Goal: Task Accomplishment & Management: Use online tool/utility

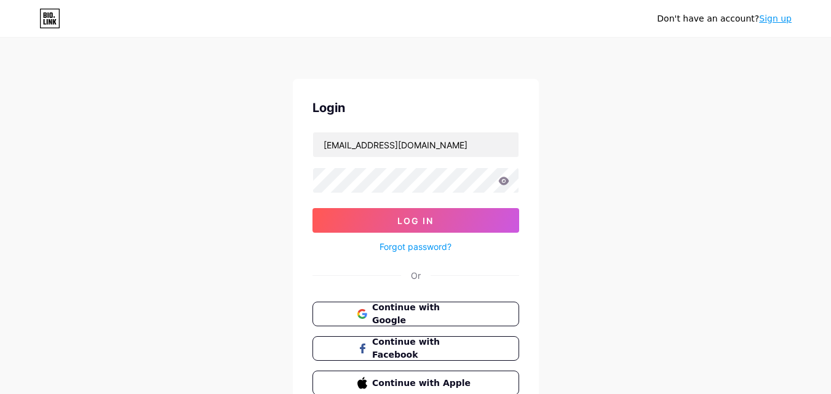
type input "[EMAIL_ADDRESS][DOMAIN_NAME]"
click at [312, 208] on button "Log In" at bounding box center [415, 220] width 207 height 25
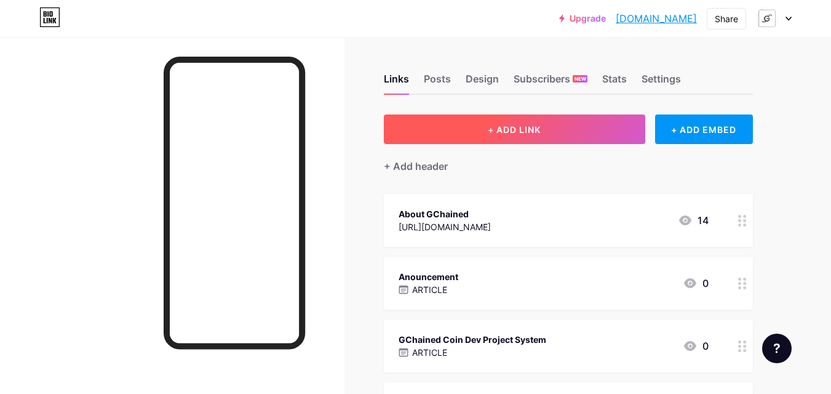
click at [516, 128] on span "+ ADD LINK" at bounding box center [514, 129] width 53 height 10
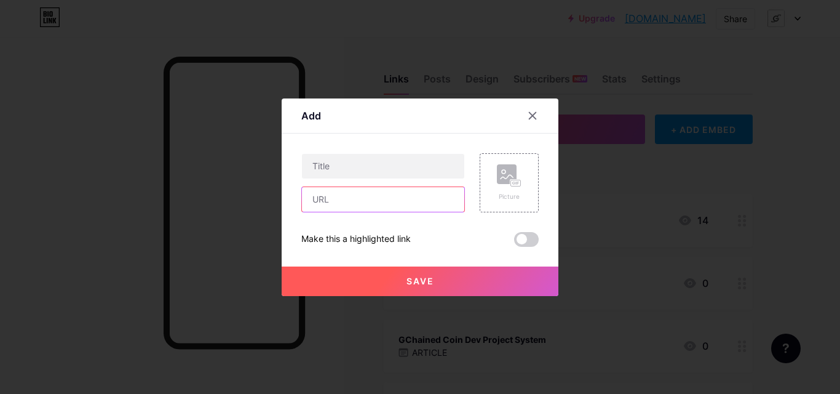
click at [407, 194] on input "text" at bounding box center [383, 199] width 162 height 25
paste input "[URL][DOMAIN_NAME]"
type input "[URL][DOMAIN_NAME]"
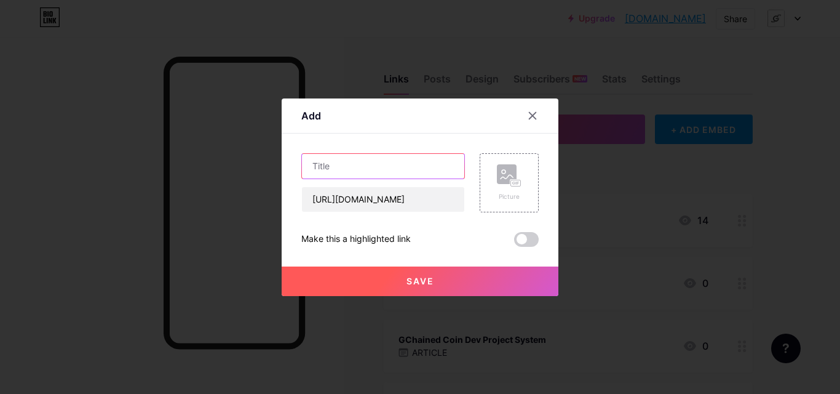
click at [411, 167] on input "text" at bounding box center [383, 166] width 162 height 25
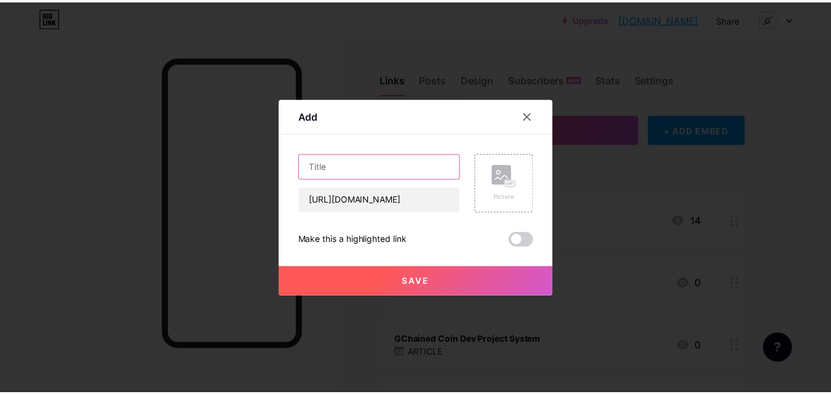
scroll to position [0, 0]
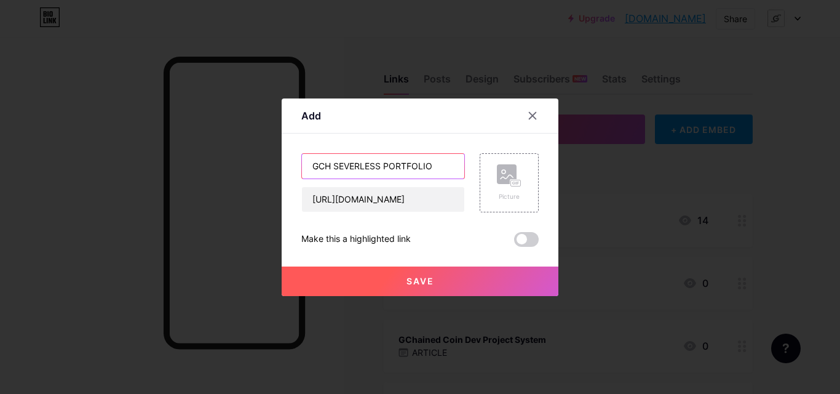
type input "GCH SEVERLESS PORTFOLIO"
click at [434, 283] on button "Save" at bounding box center [420, 281] width 277 height 30
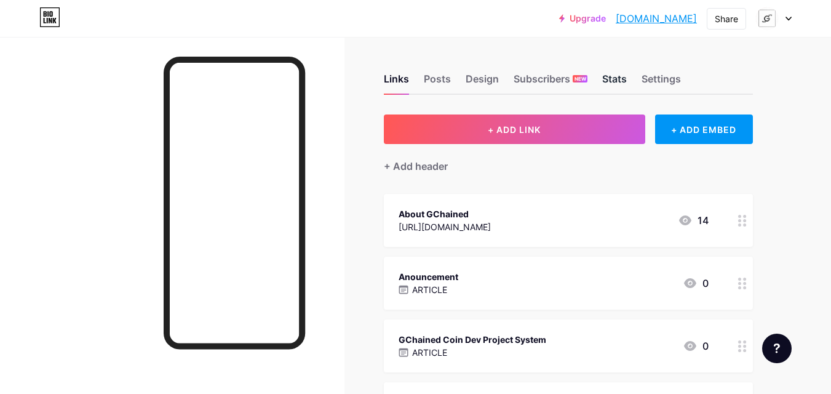
click at [612, 83] on div "Stats" at bounding box center [614, 82] width 25 height 22
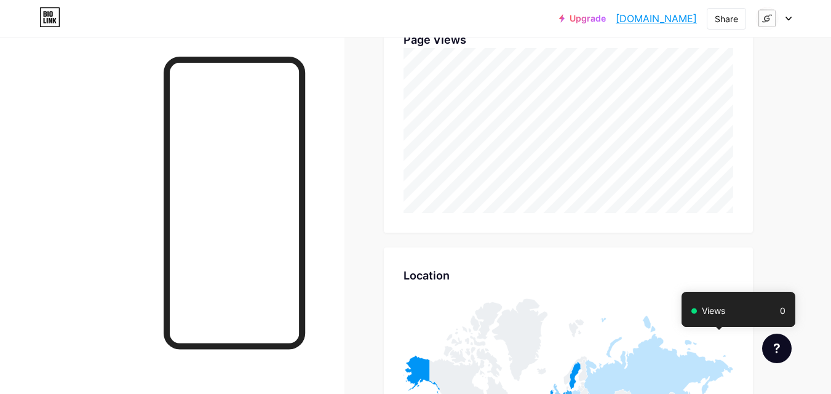
scroll to position [5240, 0]
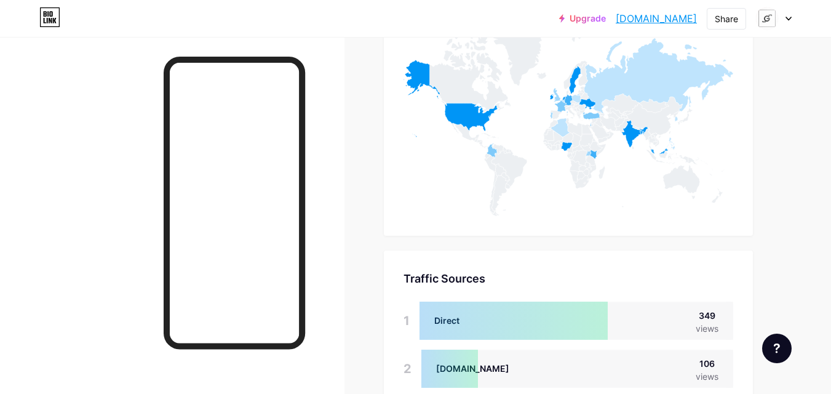
click at [784, 22] on div at bounding box center [774, 18] width 36 height 22
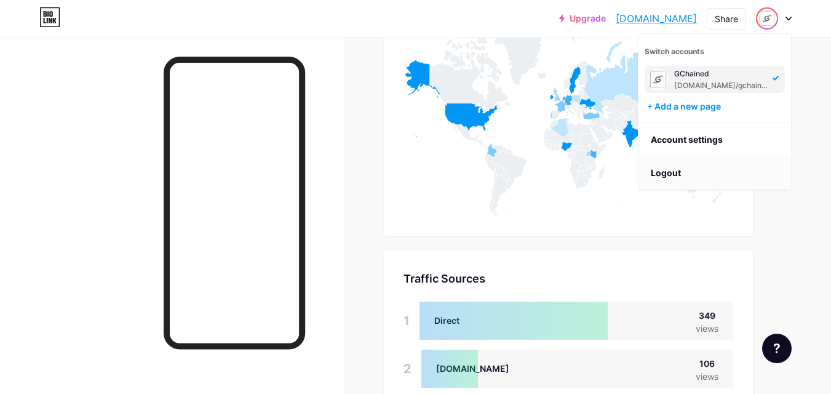
click at [693, 174] on li "Logout" at bounding box center [714, 172] width 153 height 33
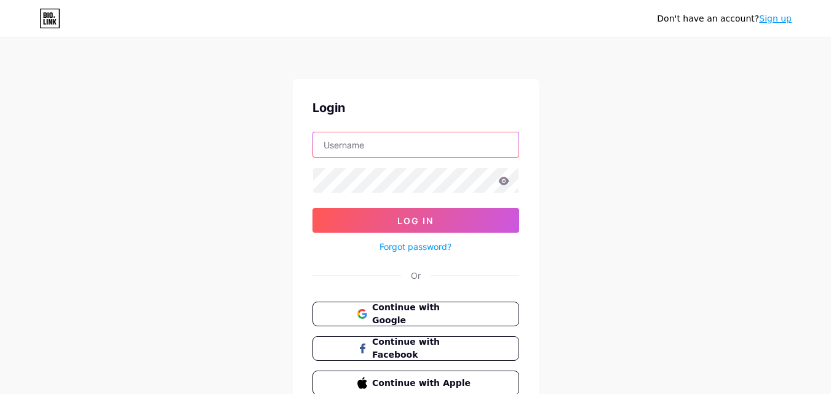
click at [338, 141] on input "text" at bounding box center [415, 144] width 205 height 25
type input "[EMAIL_ADDRESS][DOMAIN_NAME]"
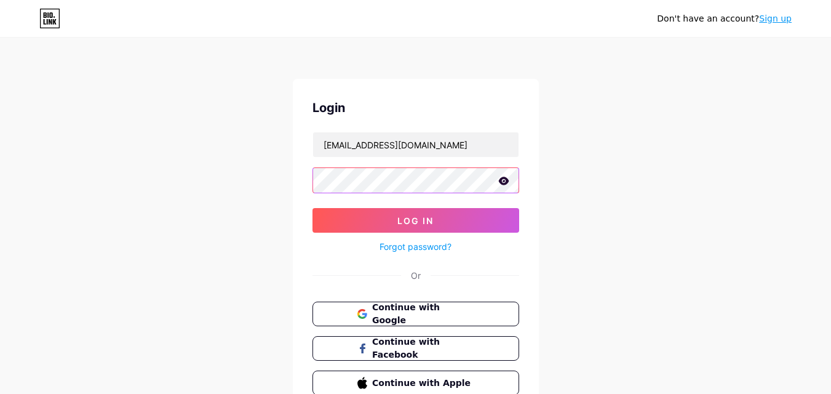
click at [312, 208] on button "Log In" at bounding box center [415, 220] width 207 height 25
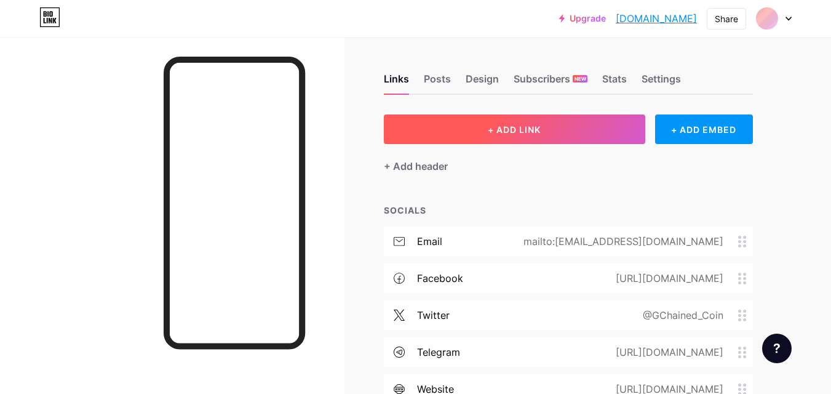
click at [466, 132] on button "+ ADD LINK" at bounding box center [514, 129] width 261 height 30
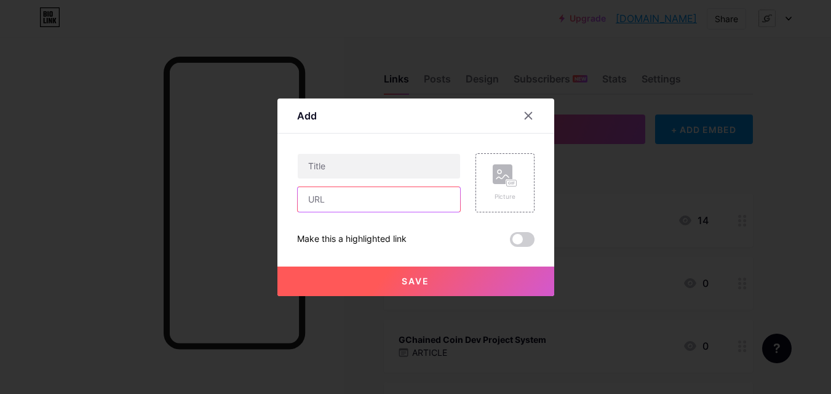
click at [391, 196] on input "text" at bounding box center [379, 199] width 162 height 25
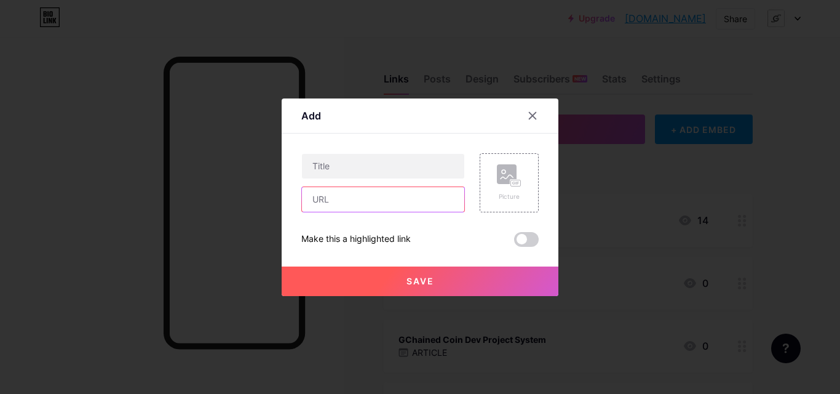
paste input "[URL][DOMAIN_NAME]"
type input "[URL][DOMAIN_NAME]"
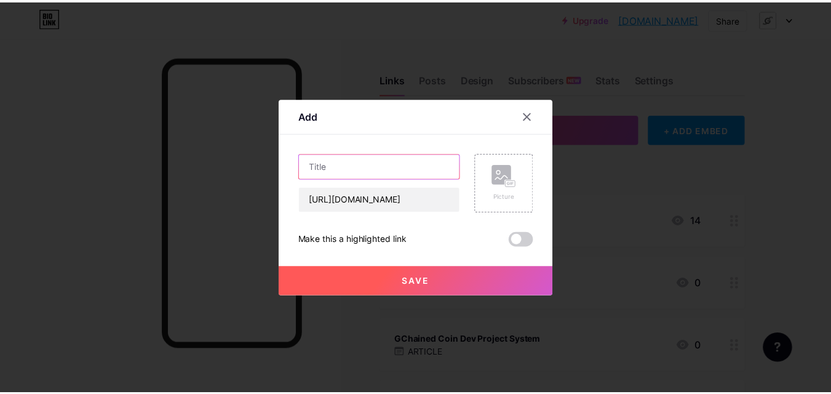
scroll to position [0, 0]
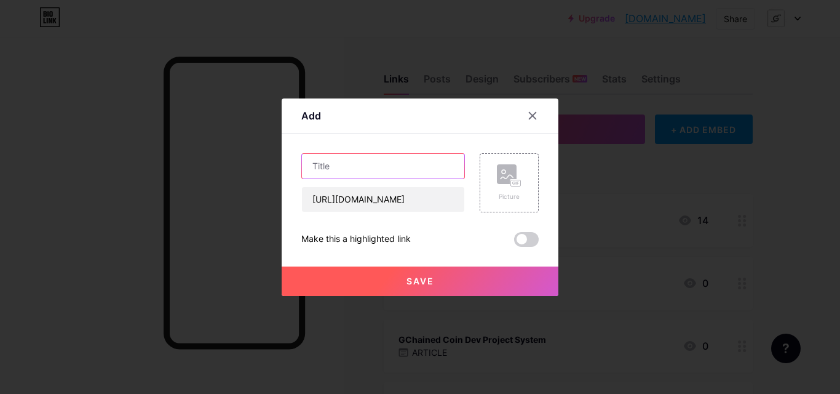
click at [406, 164] on input "text" at bounding box center [383, 166] width 162 height 25
paste input "CrainHost"
type input "CrainHost"
click at [394, 281] on button "Save" at bounding box center [420, 281] width 277 height 30
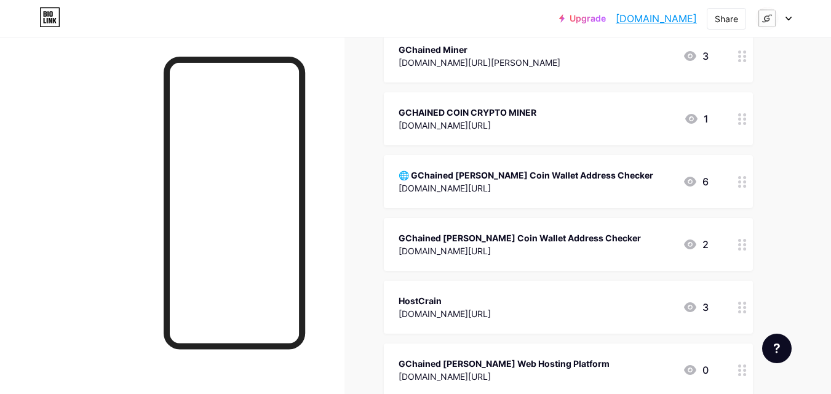
scroll to position [633, 0]
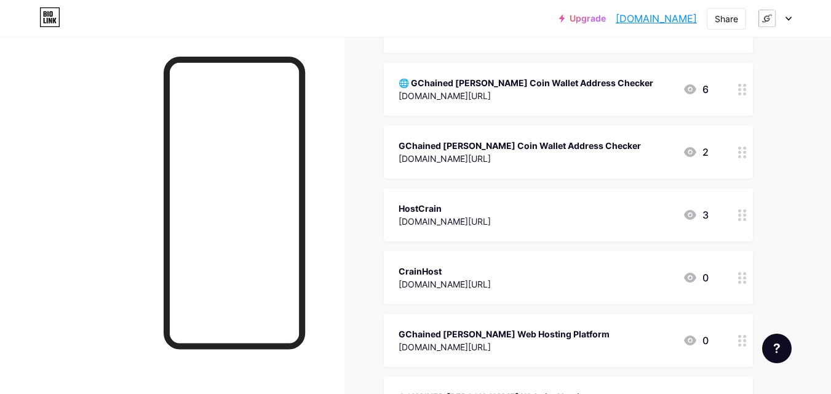
click at [788, 19] on icon at bounding box center [788, 18] width 5 height 3
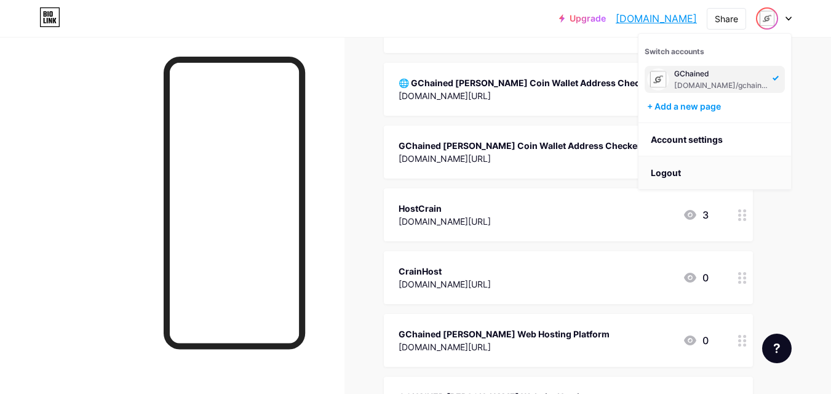
click at [698, 180] on li "Logout" at bounding box center [714, 172] width 153 height 33
click at [709, 175] on li "Logout" at bounding box center [714, 172] width 153 height 33
